Goal: Task Accomplishment & Management: Understand process/instructions

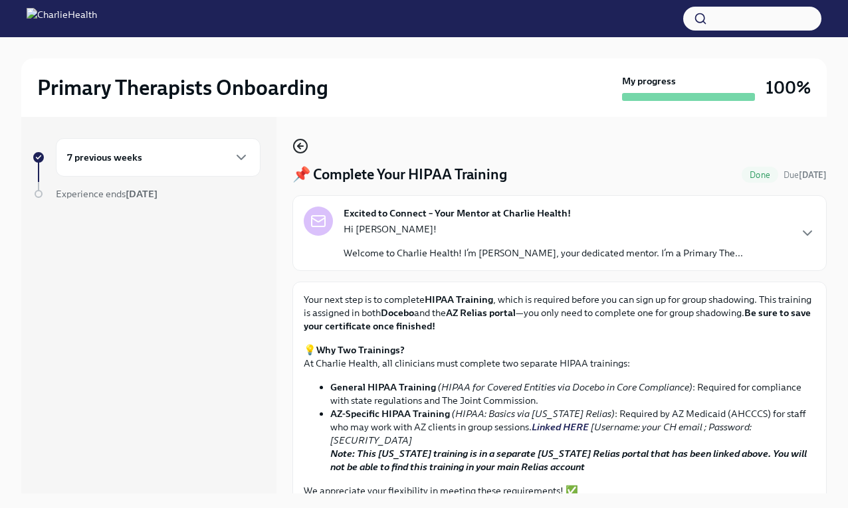
click at [304, 147] on icon "button" at bounding box center [300, 146] width 16 height 16
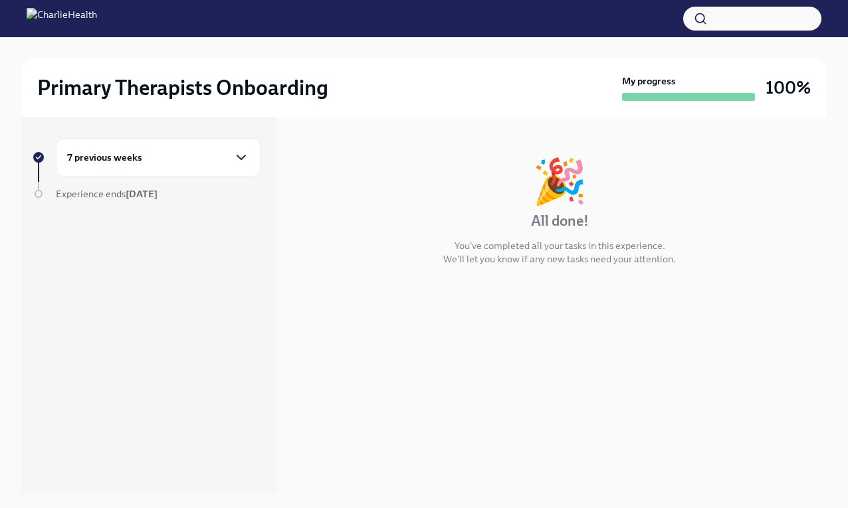
click at [245, 159] on icon "button" at bounding box center [241, 157] width 16 height 16
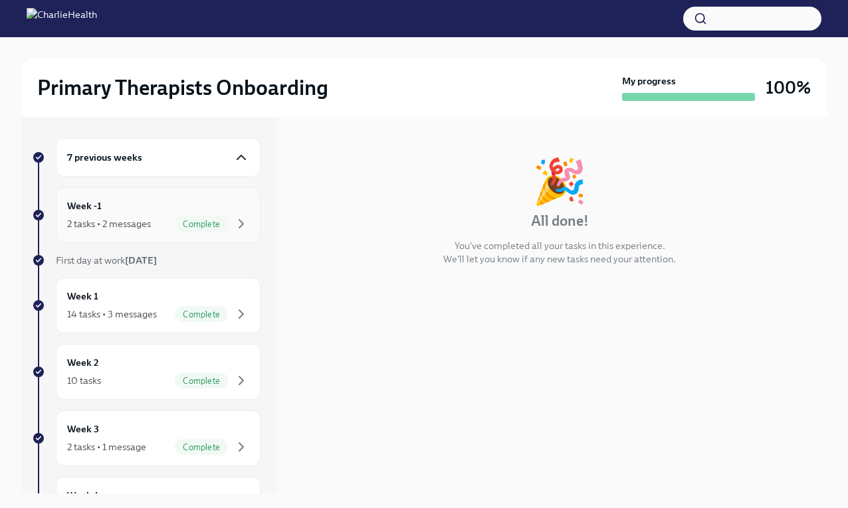
click at [157, 204] on div "Week -1 2 tasks • 2 messages Complete" at bounding box center [158, 215] width 182 height 33
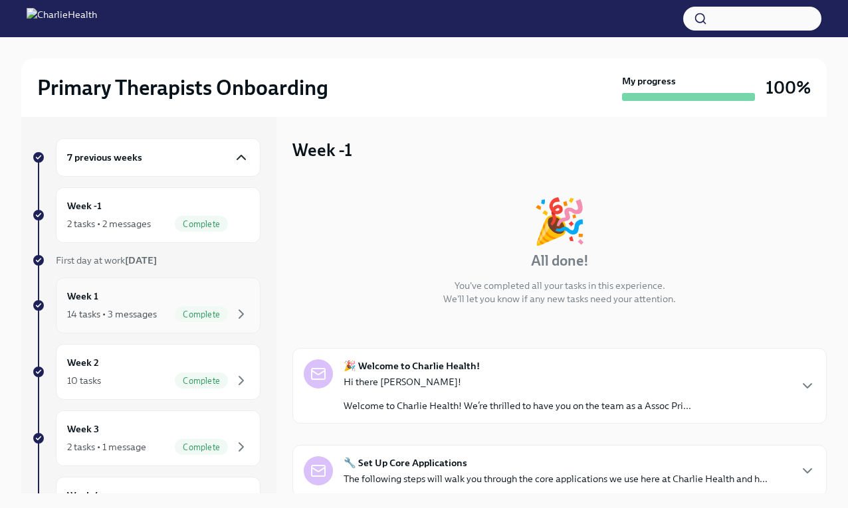
click at [111, 300] on div "Week 1 14 tasks • 3 messages Complete" at bounding box center [158, 305] width 182 height 33
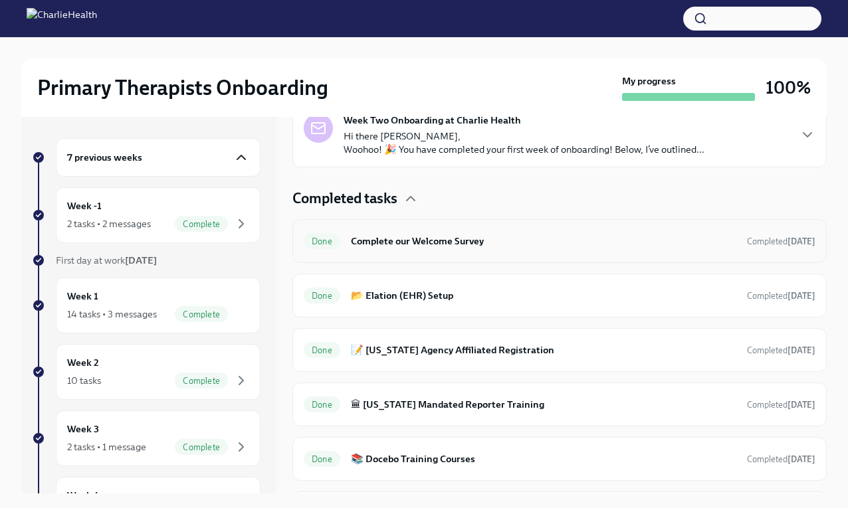
scroll to position [474, 0]
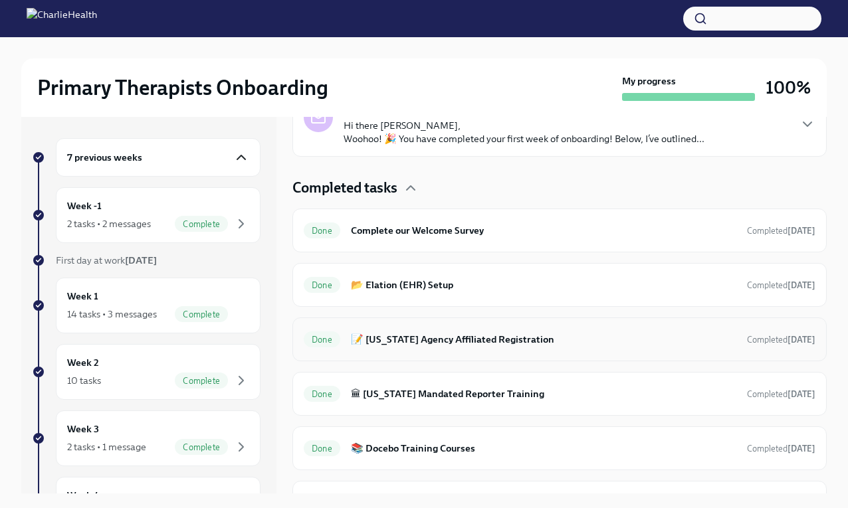
click at [419, 347] on h6 "📝 [US_STATE] Agency Affiliated Registration" at bounding box center [543, 339] width 385 height 15
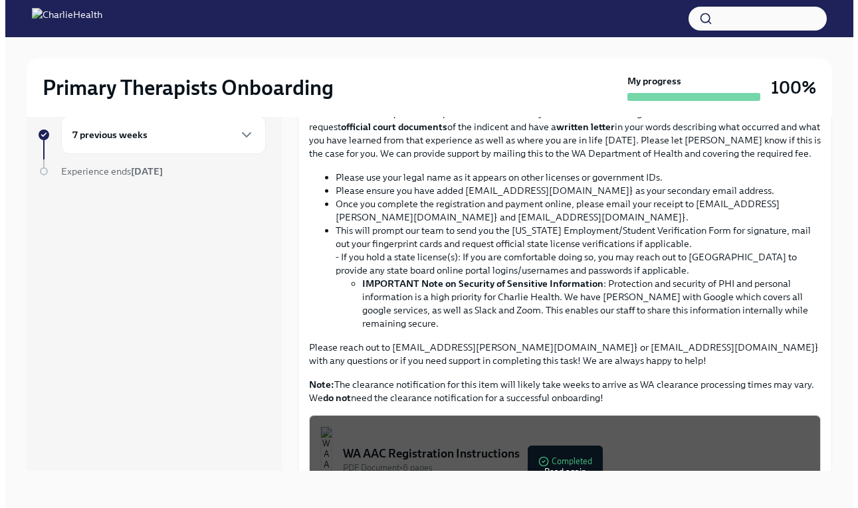
scroll to position [456, 0]
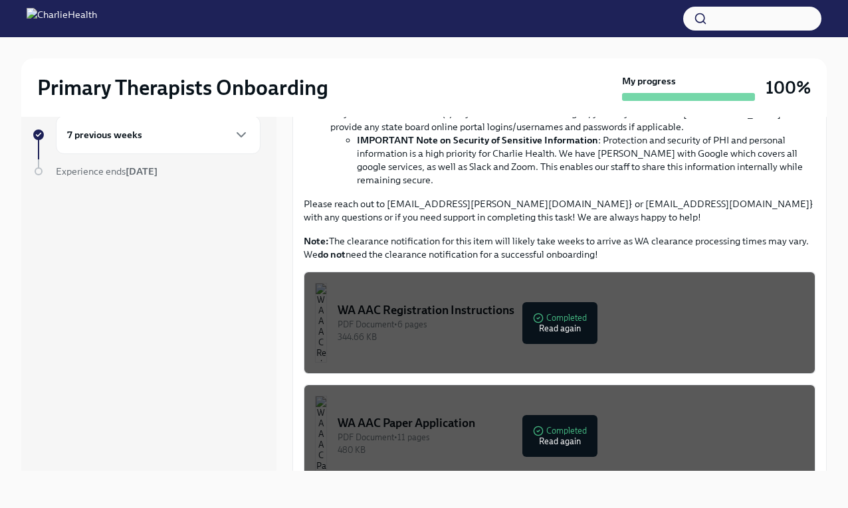
click at [551, 318] on div "WA AAC Registration Instructions" at bounding box center [570, 310] width 466 height 16
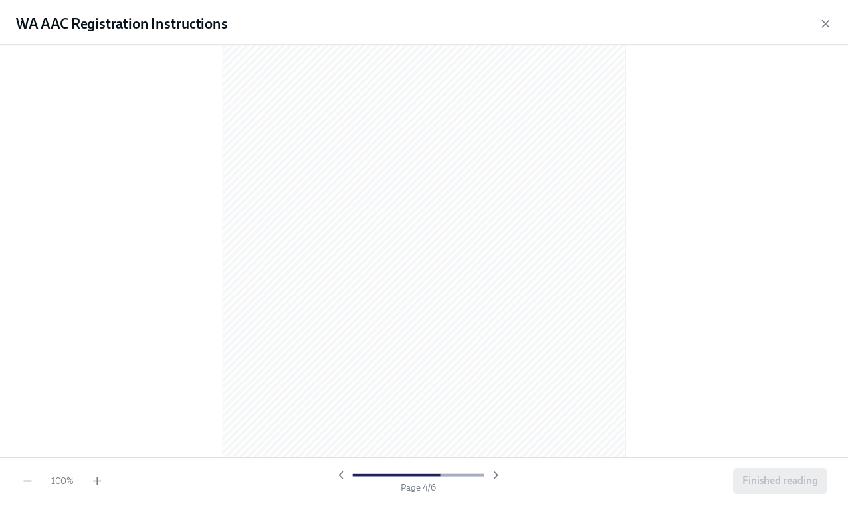
scroll to position [2823, 0]
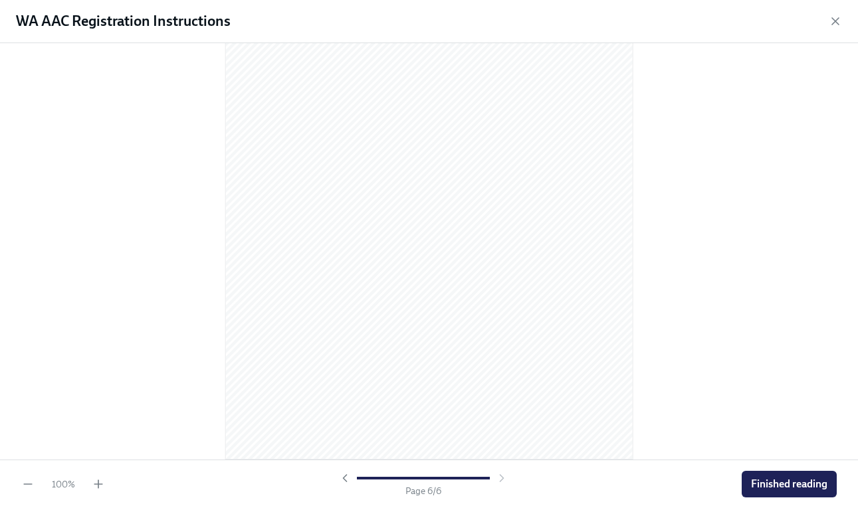
click at [787, 472] on button "Finished reading" at bounding box center [788, 484] width 95 height 27
